Goal: Task Accomplishment & Management: Complete application form

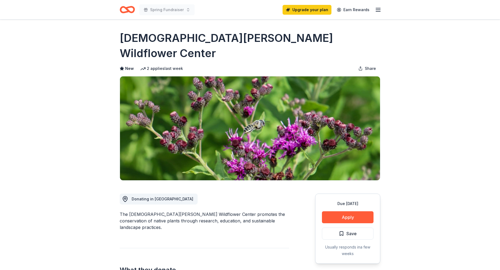
click at [131, 11] on icon "Home" at bounding box center [127, 9] width 15 height 13
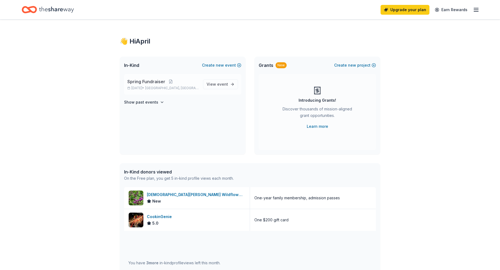
click at [156, 84] on span "Spring Fundraiser" at bounding box center [146, 81] width 38 height 7
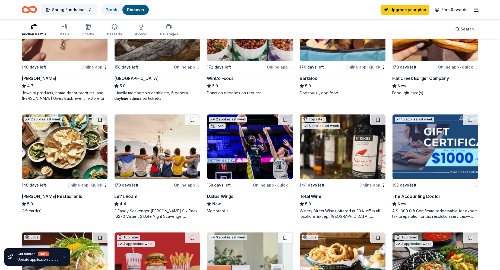
scroll to position [253, 0]
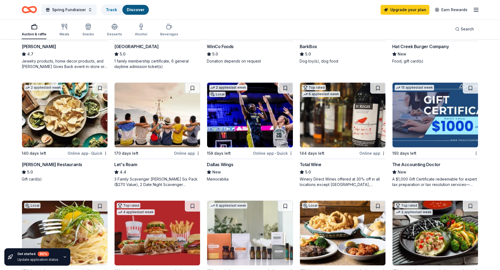
click at [45, 163] on div "[PERSON_NAME] Restaurants" at bounding box center [52, 164] width 61 height 7
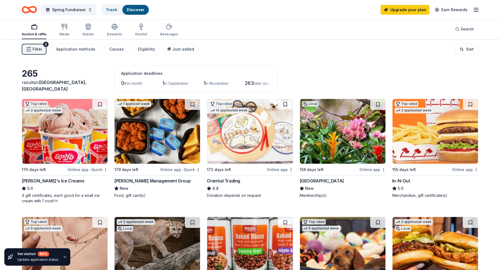
scroll to position [0, 0]
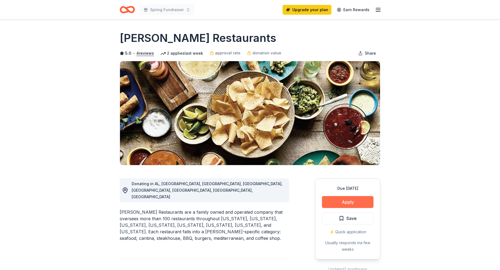
click at [356, 201] on button "Apply" at bounding box center [348, 202] width 52 height 12
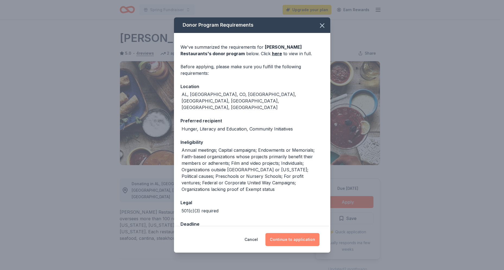
click at [297, 238] on button "Continue to application" at bounding box center [293, 239] width 54 height 13
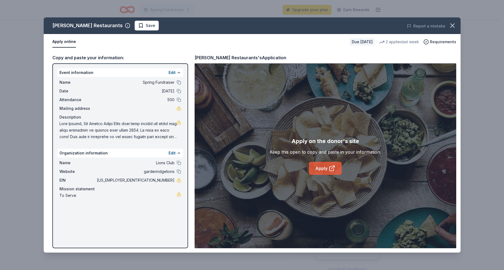
click at [324, 167] on link "Apply" at bounding box center [325, 168] width 33 height 13
